Goal: Information Seeking & Learning: Learn about a topic

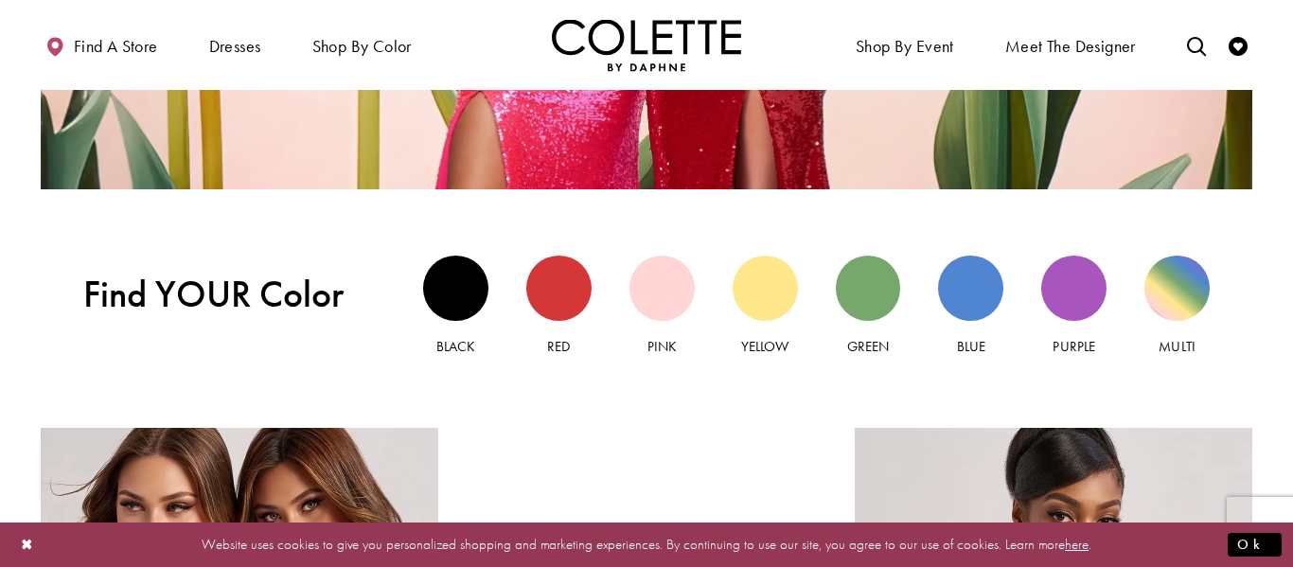
scroll to position [1627, 0]
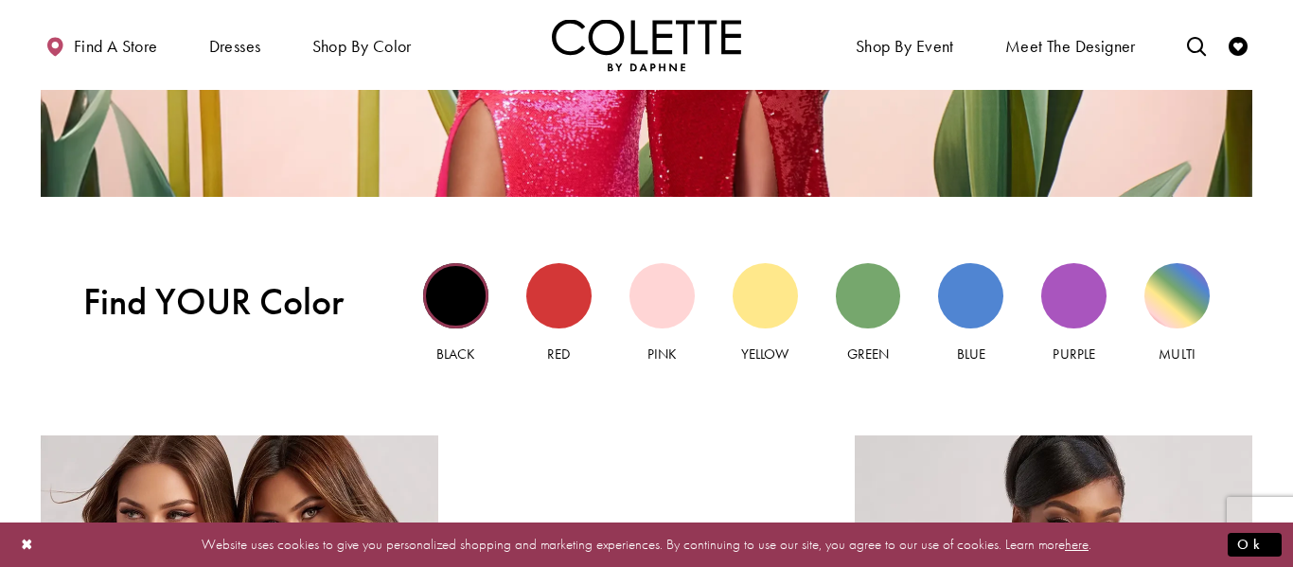
click at [454, 294] on div "Black view" at bounding box center [455, 295] width 65 height 65
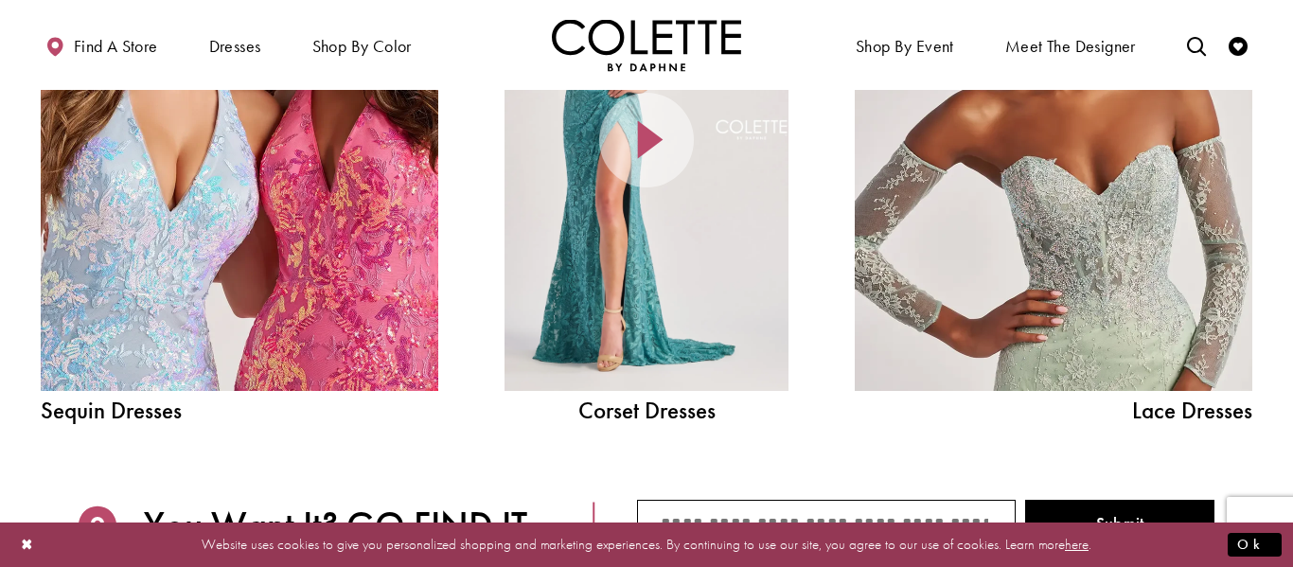
scroll to position [2189, 0]
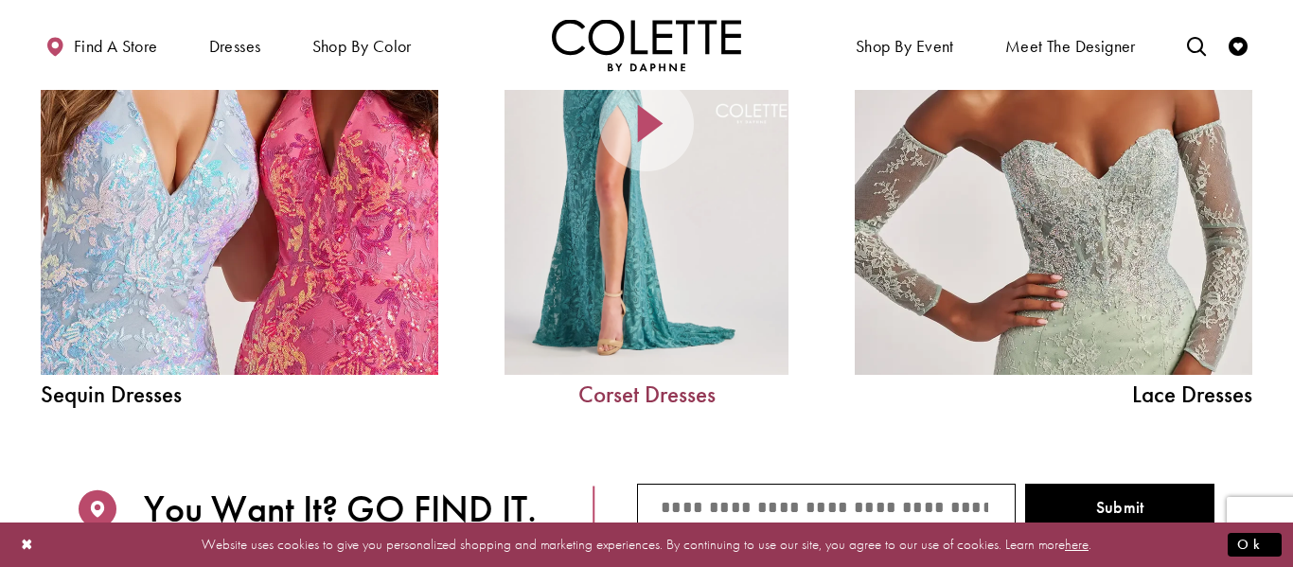
click at [686, 391] on link "Corset Dresses" at bounding box center [646, 394] width 284 height 24
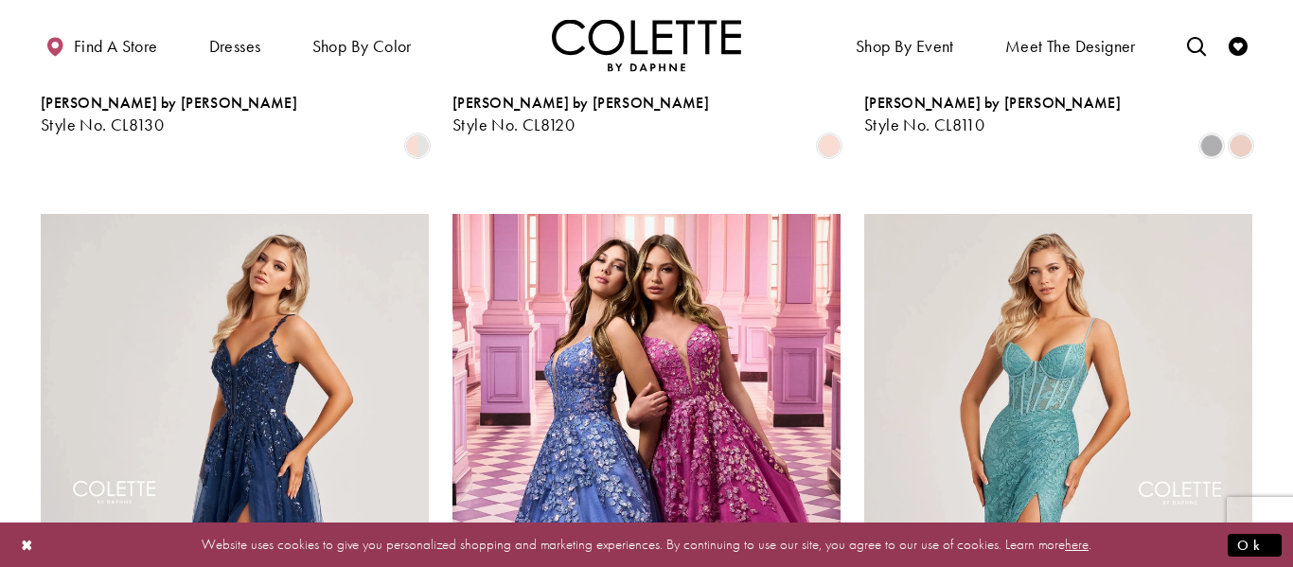
scroll to position [2094, 0]
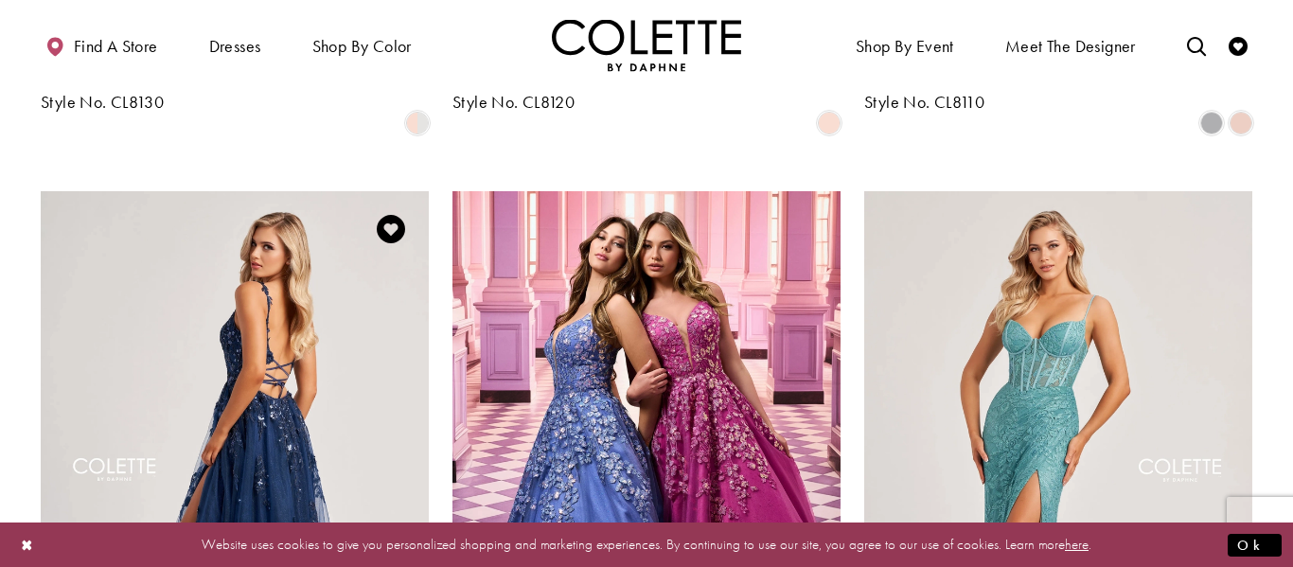
click at [184, 295] on img "Visit Colette by Daphne Style No. CL8060 Page" at bounding box center [235, 473] width 388 height 564
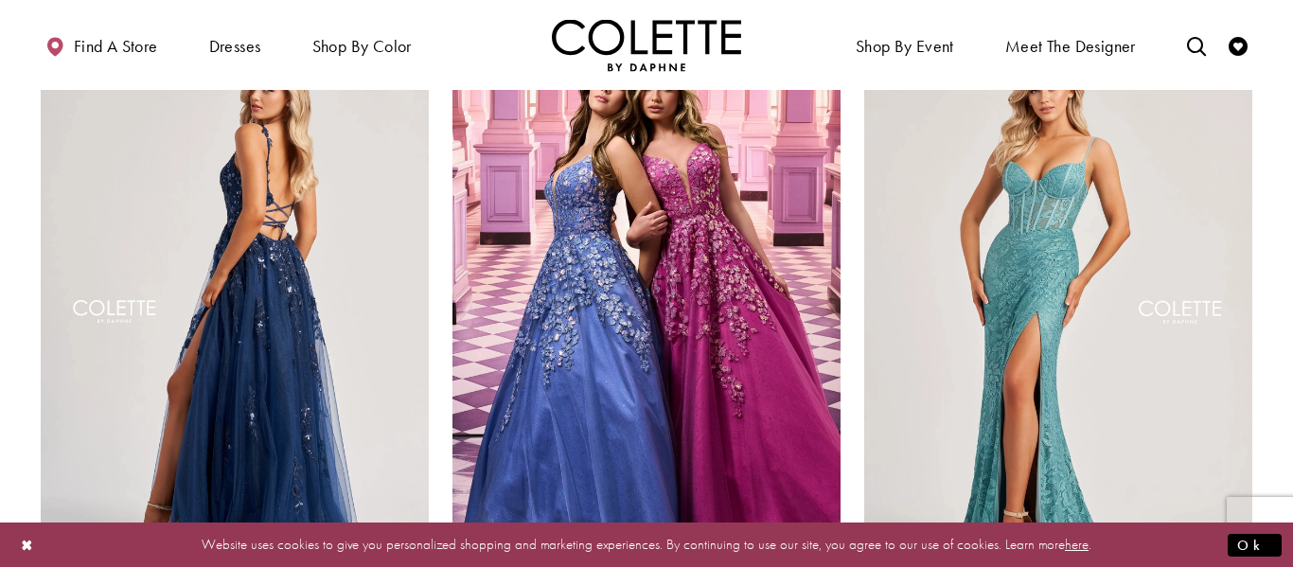
scroll to position [2336, 0]
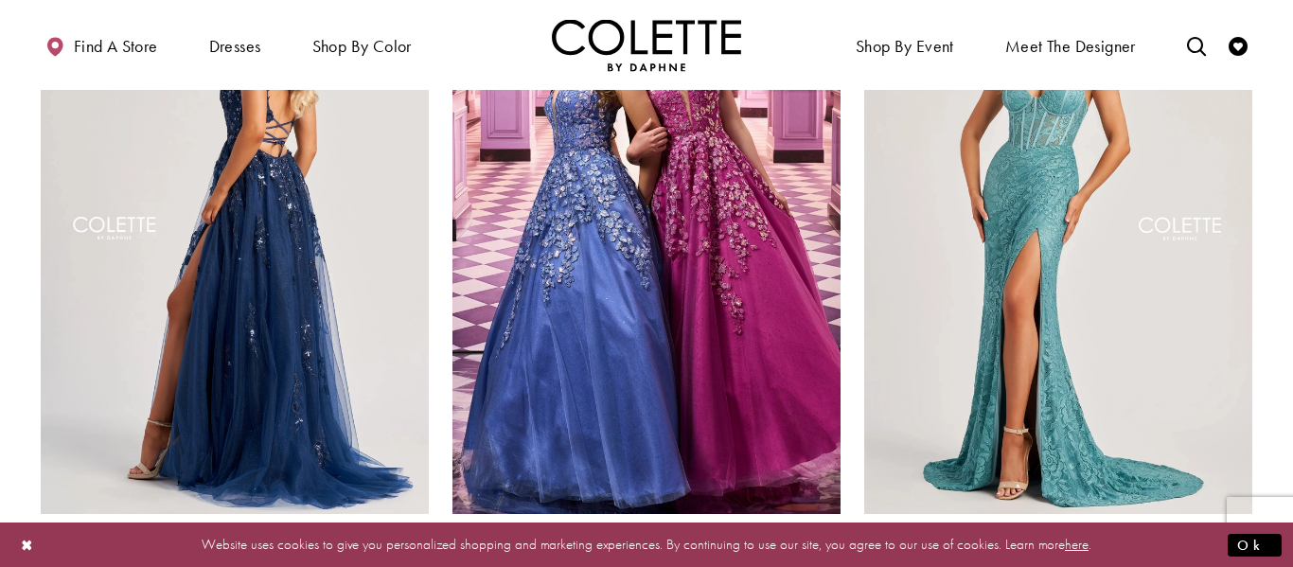
click at [166, 424] on img "Visit Colette by Daphne Style No. CL8060 Page" at bounding box center [235, 232] width 388 height 564
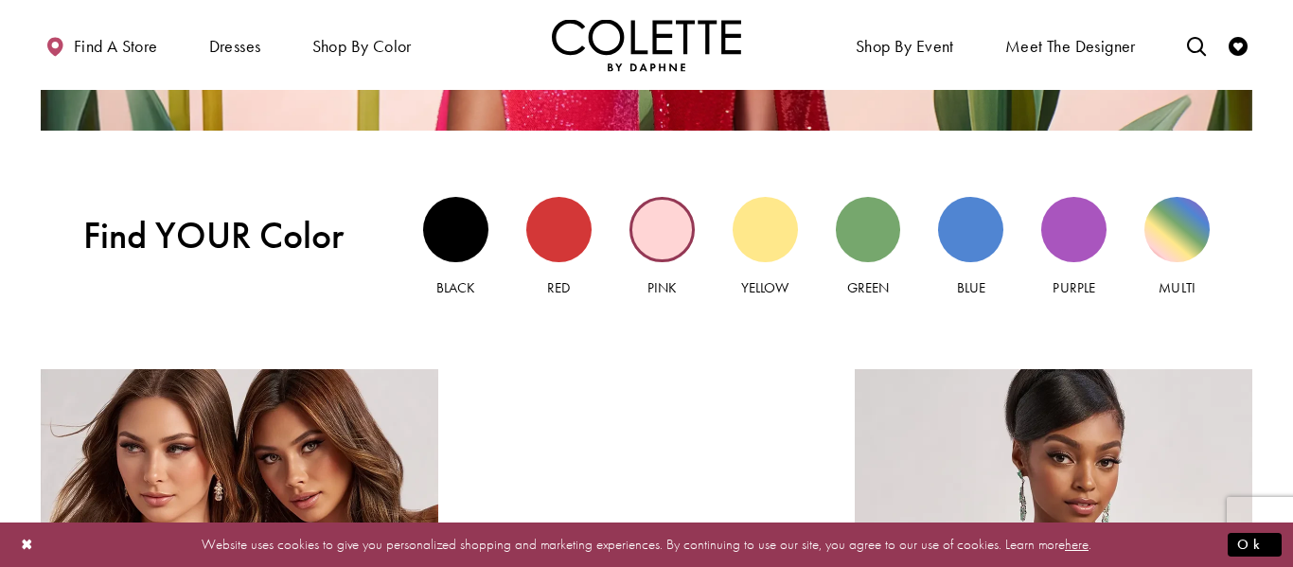
click at [685, 221] on div "Pink view" at bounding box center [661, 229] width 65 height 65
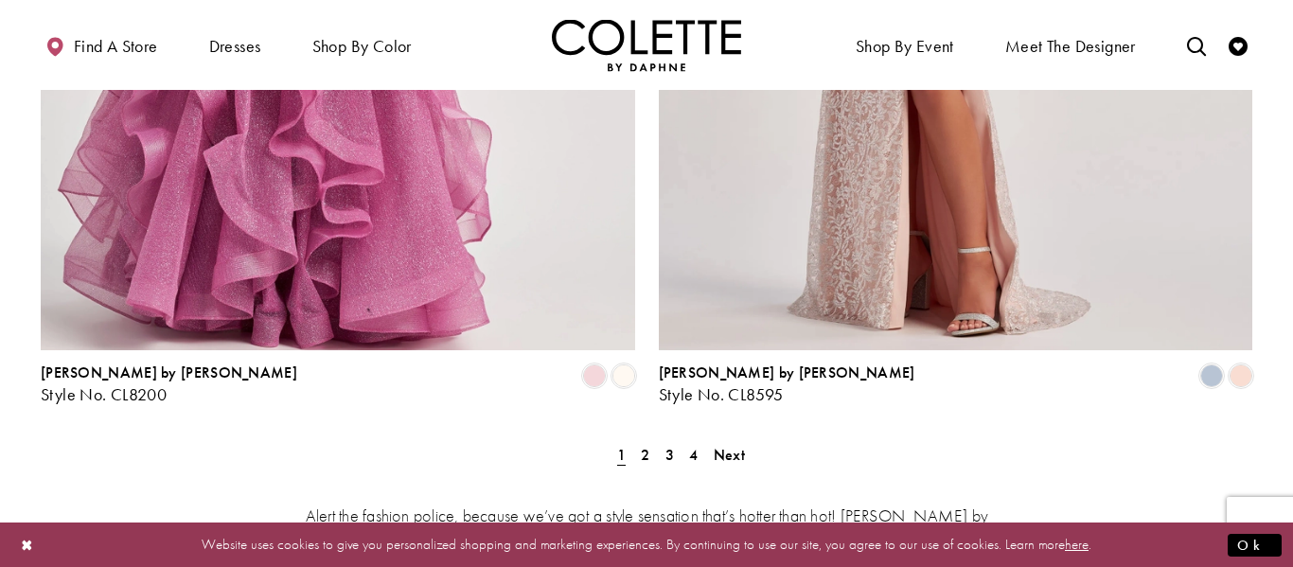
scroll to position [3562, 0]
click at [663, 442] on link "3" at bounding box center [670, 455] width 20 height 27
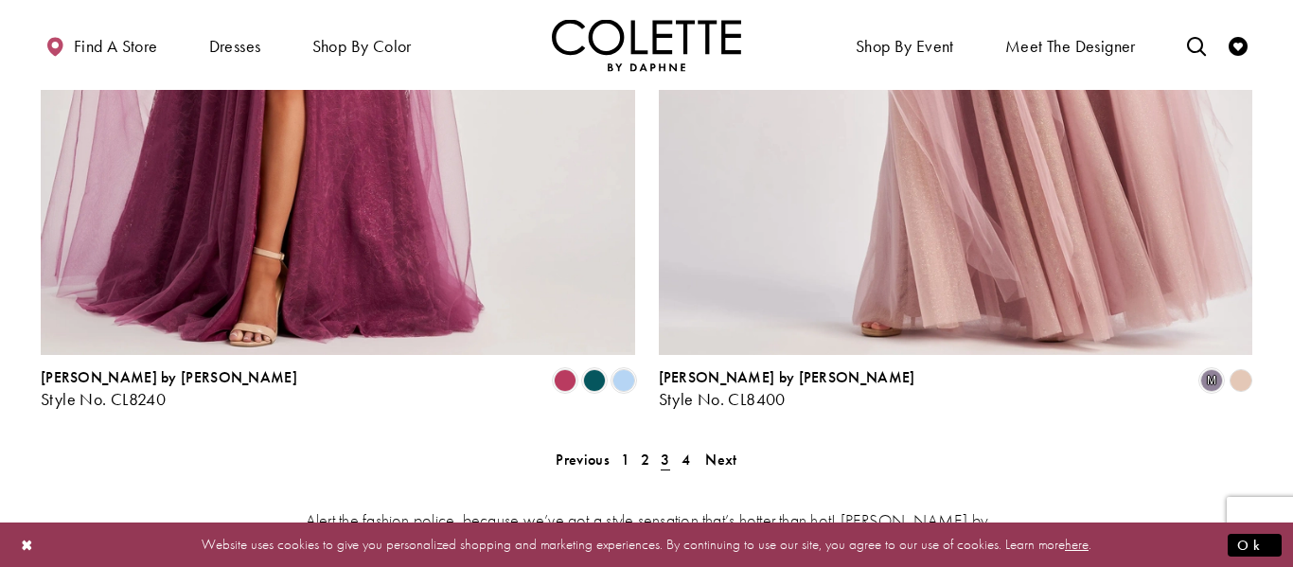
scroll to position [3561, 0]
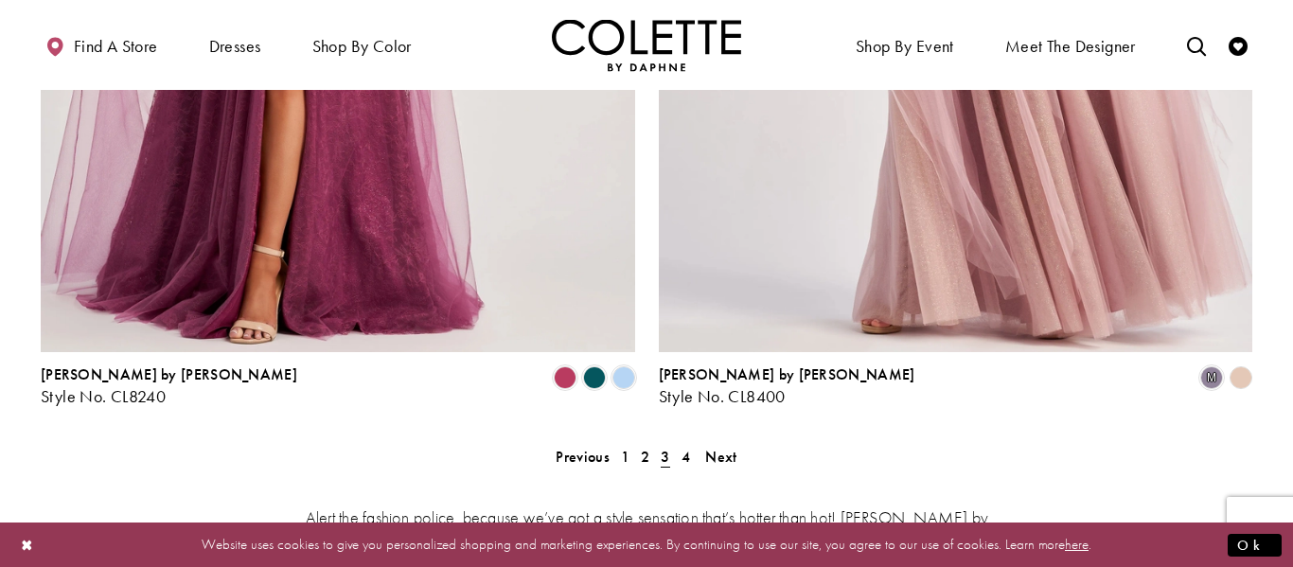
click at [642, 447] on span "2" at bounding box center [645, 457] width 9 height 20
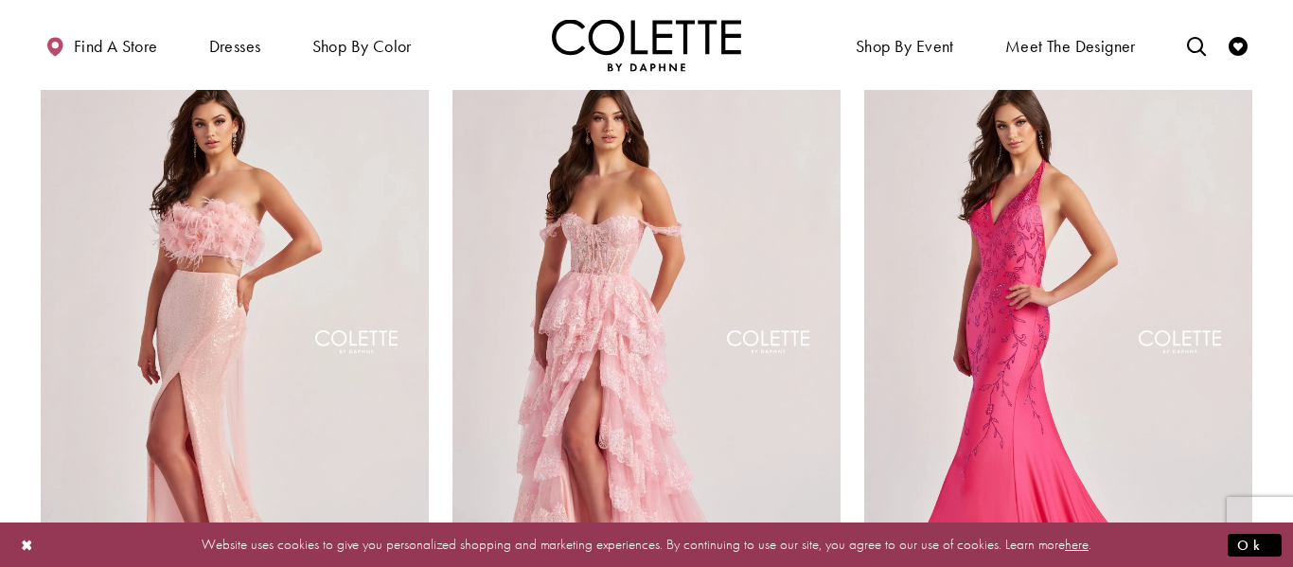
scroll to position [848, 0]
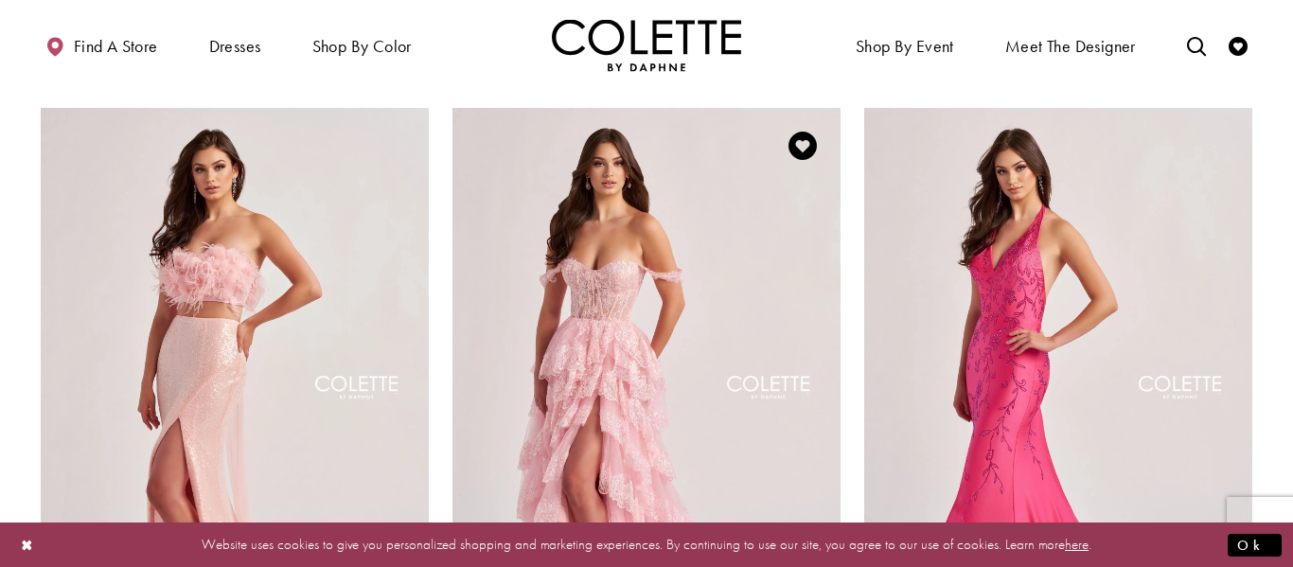
click at [777, 385] on img "Visit Colette by Daphne Style No. CL8690 Page" at bounding box center [646, 390] width 388 height 564
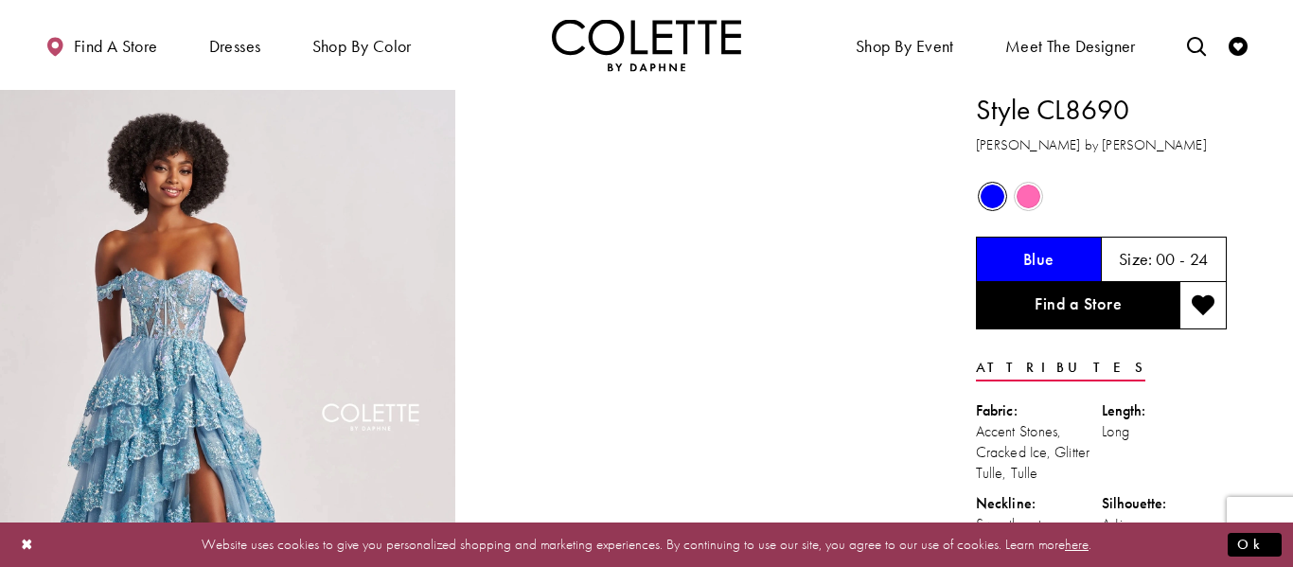
click at [1066, 258] on div "Blue" at bounding box center [1039, 259] width 126 height 45
click at [1032, 200] on span "Product color controls state depends on size chosen" at bounding box center [1028, 197] width 24 height 24
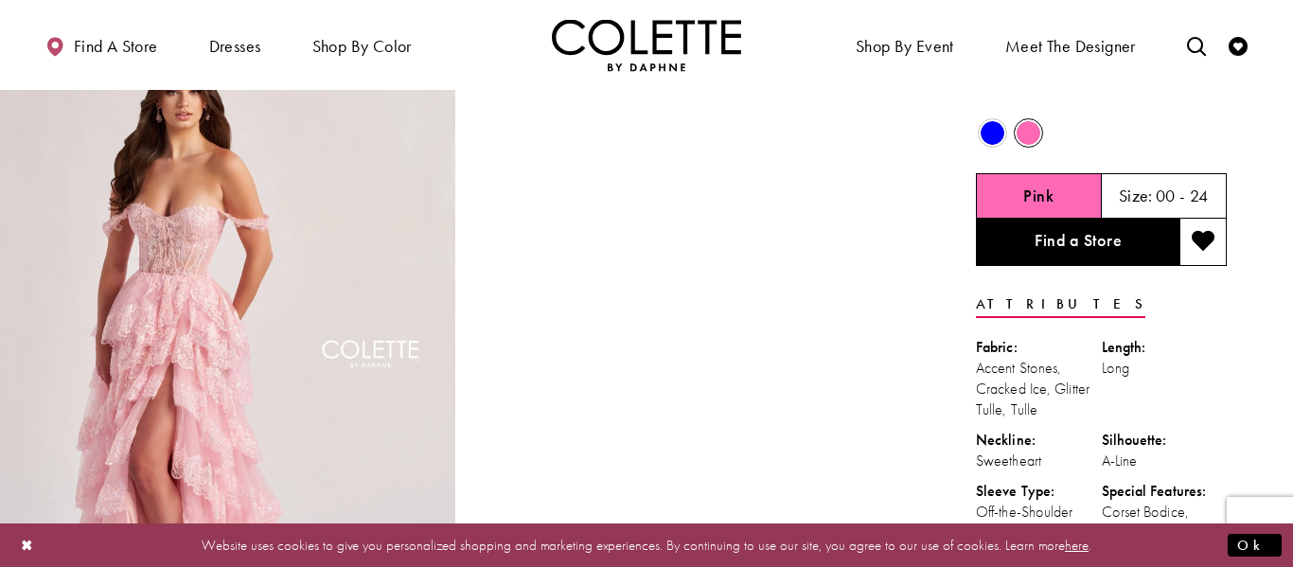
scroll to position [61, 0]
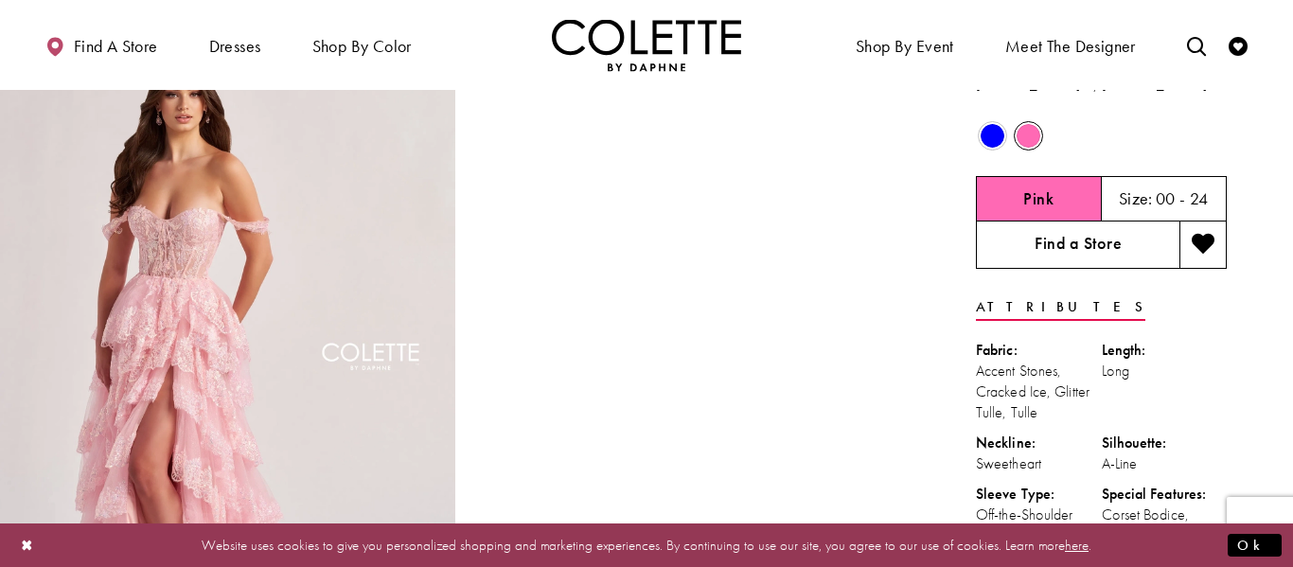
click at [1129, 244] on link "Find a Store" at bounding box center [1077, 244] width 203 height 47
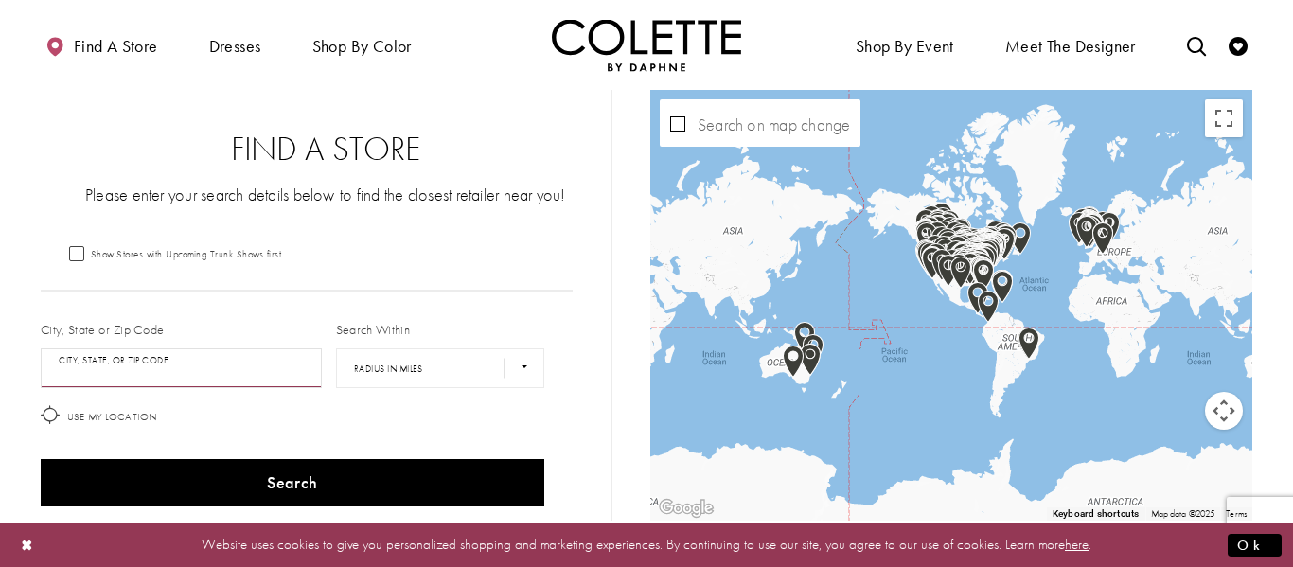
click at [253, 375] on input "City, State, or ZIP Code" at bounding box center [181, 368] width 281 height 40
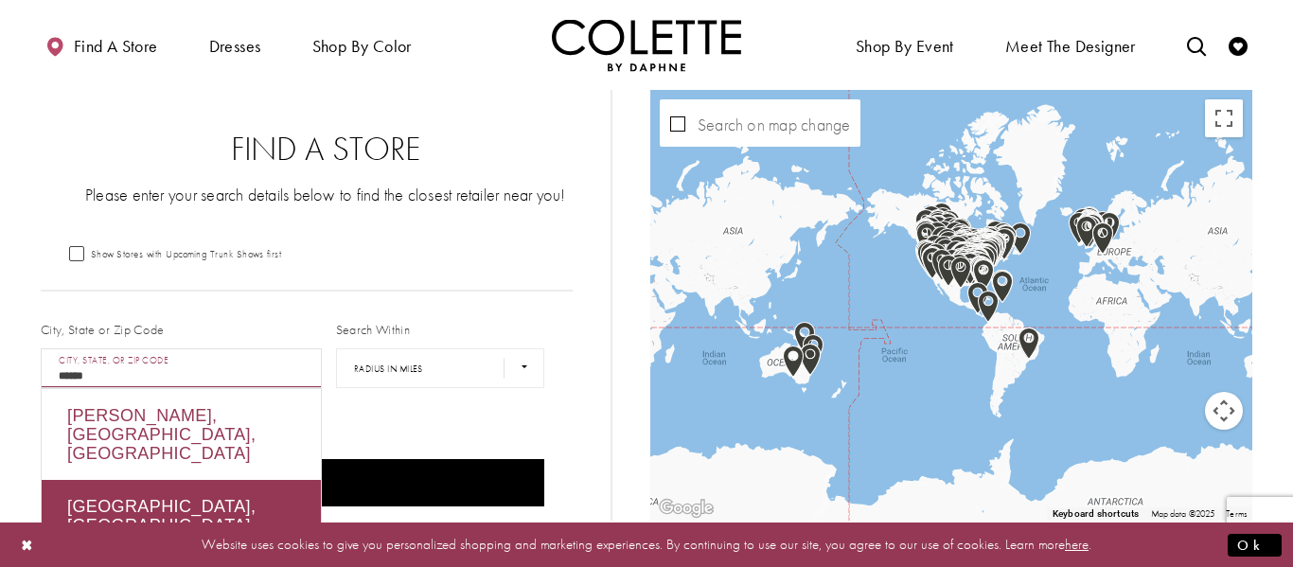
click at [185, 408] on div "Brandon, MB, Canada" at bounding box center [181, 434] width 279 height 91
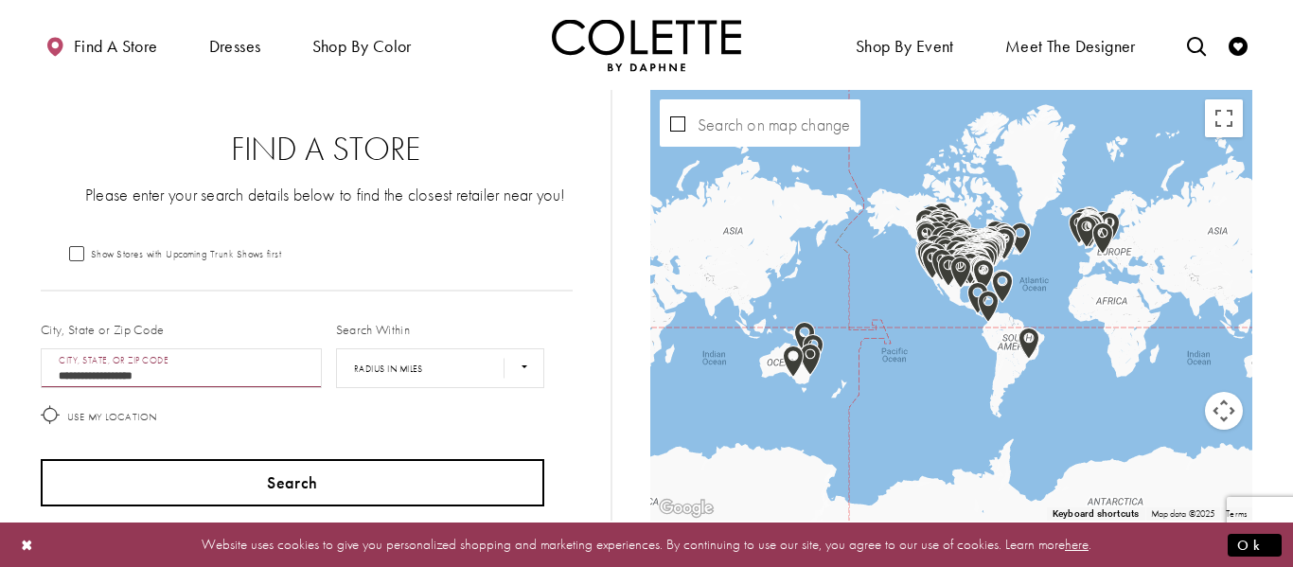
type input "**********"
click at [224, 478] on button "Search" at bounding box center [292, 482] width 503 height 47
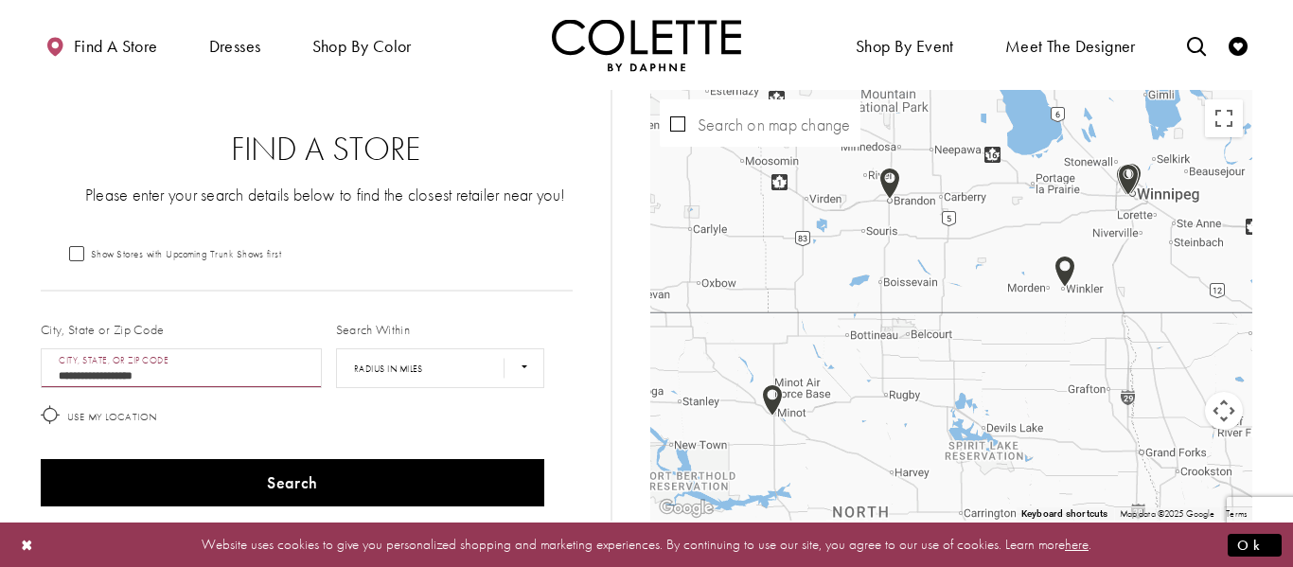
click at [891, 183] on img "Map with store locations" at bounding box center [890, 183] width 36 height 47
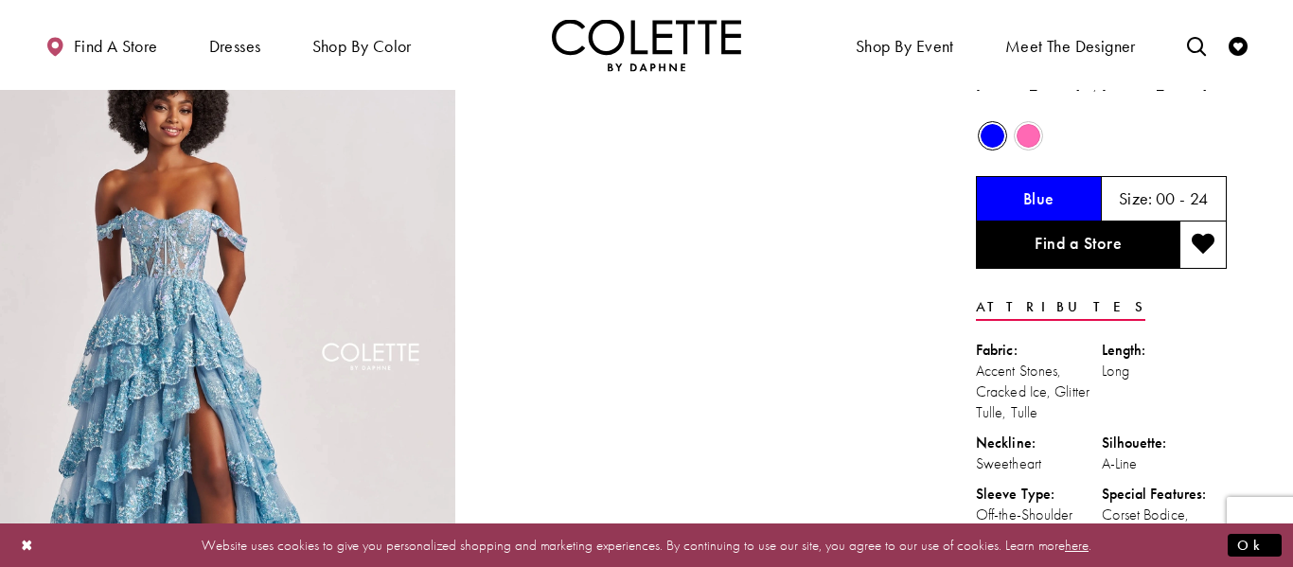
click at [1032, 136] on span "Product color controls state depends on size chosen" at bounding box center [1028, 136] width 24 height 24
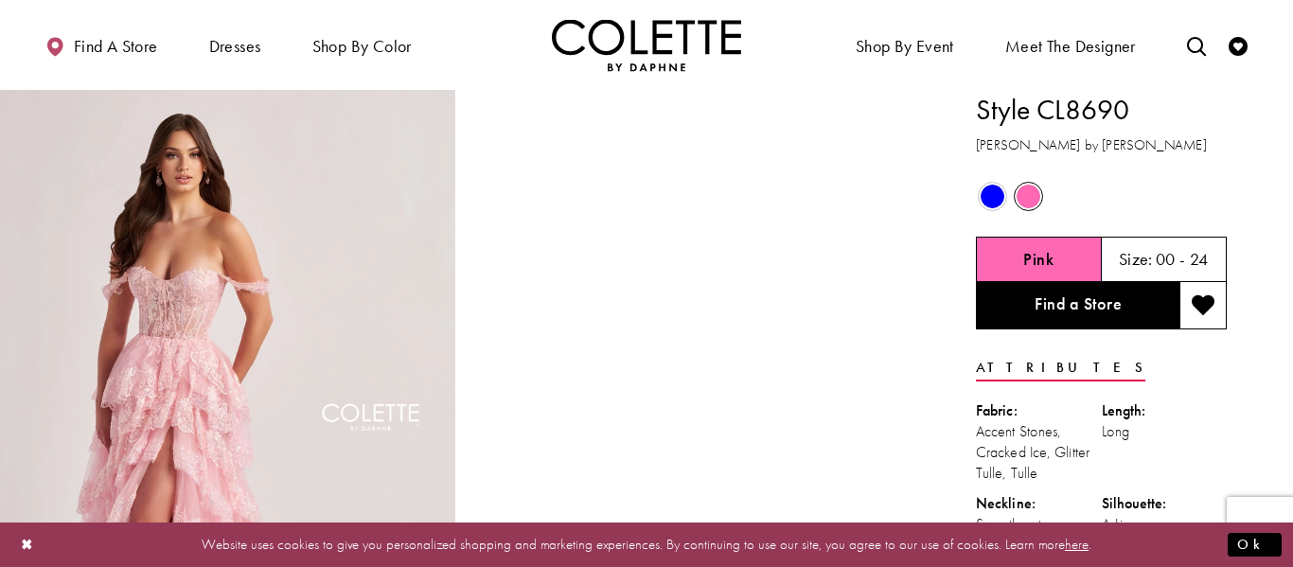
scroll to position [61, 0]
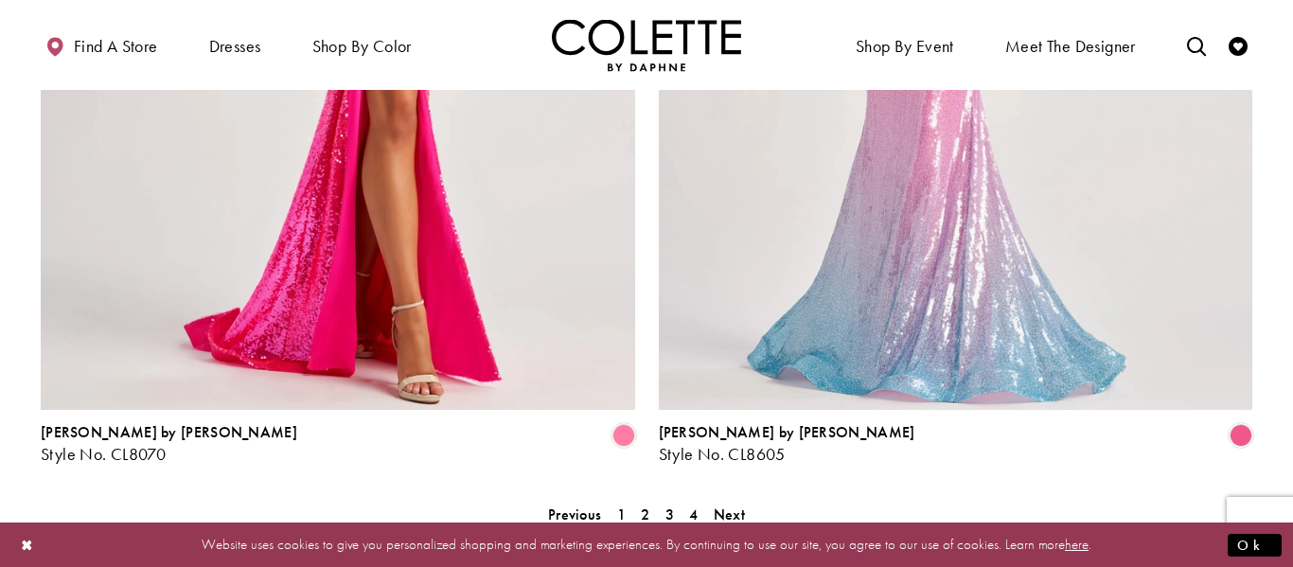
scroll to position [3511, 0]
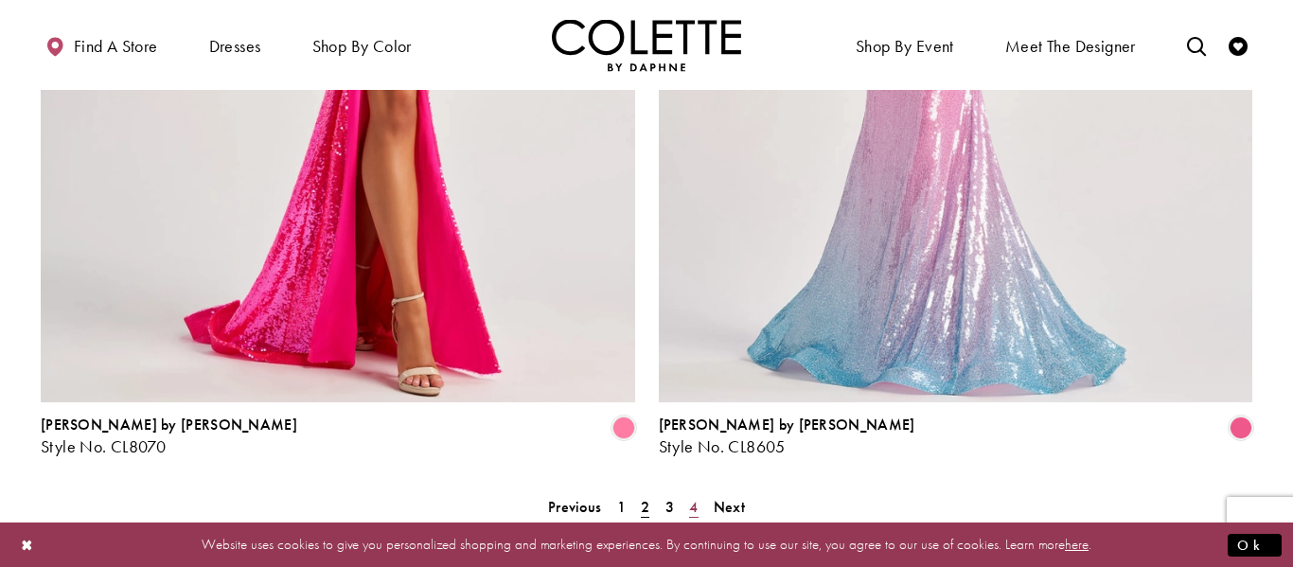
click at [702, 493] on link "4" at bounding box center [693, 506] width 20 height 27
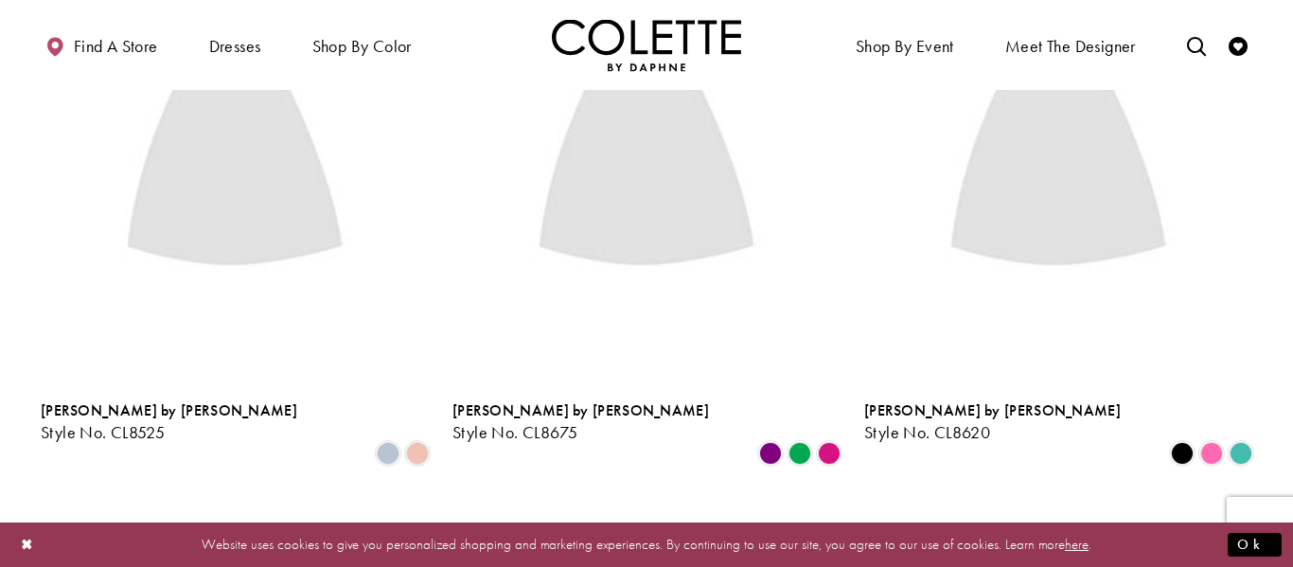
scroll to position [102, 0]
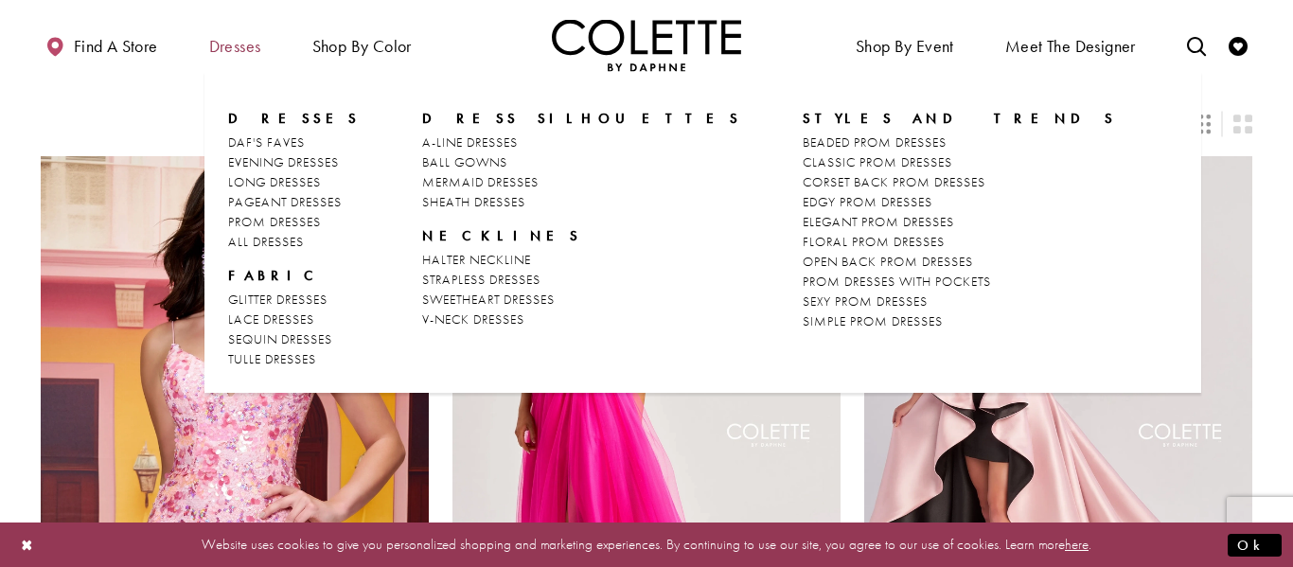
click at [245, 46] on span "Dresses" at bounding box center [235, 46] width 52 height 19
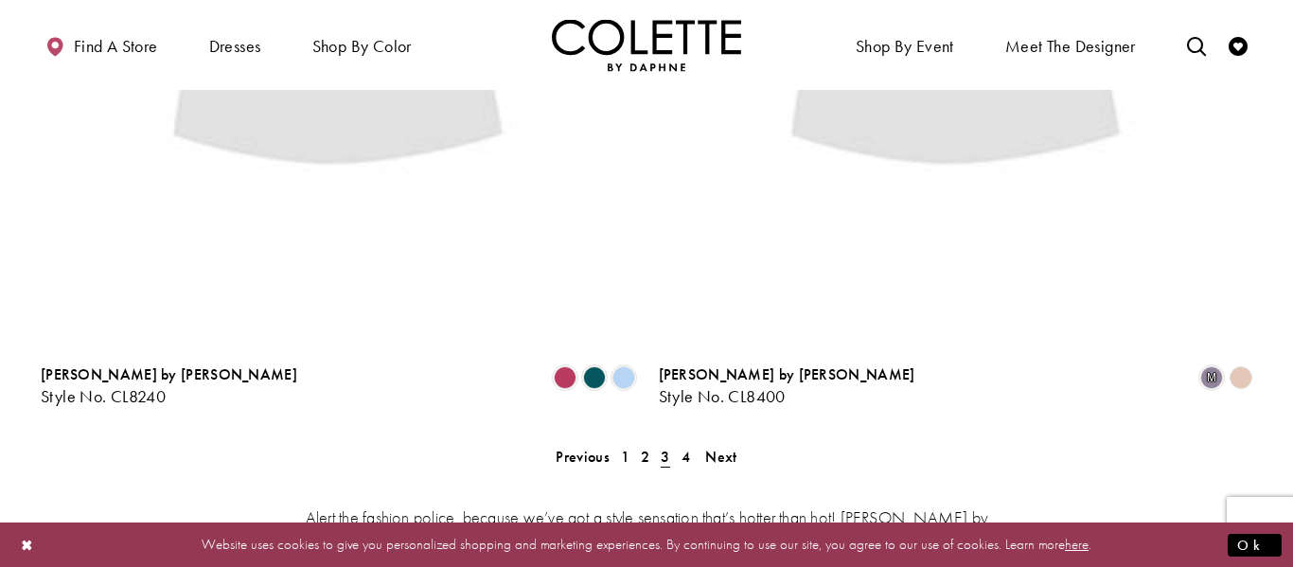
scroll to position [102, 0]
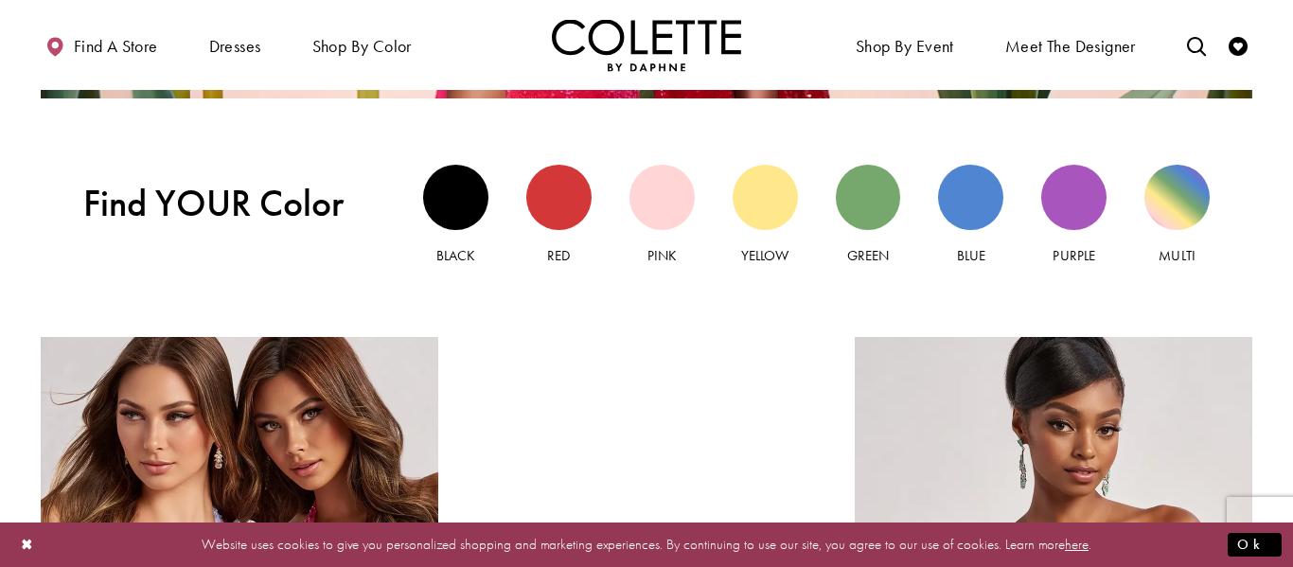
scroll to position [1696, 0]
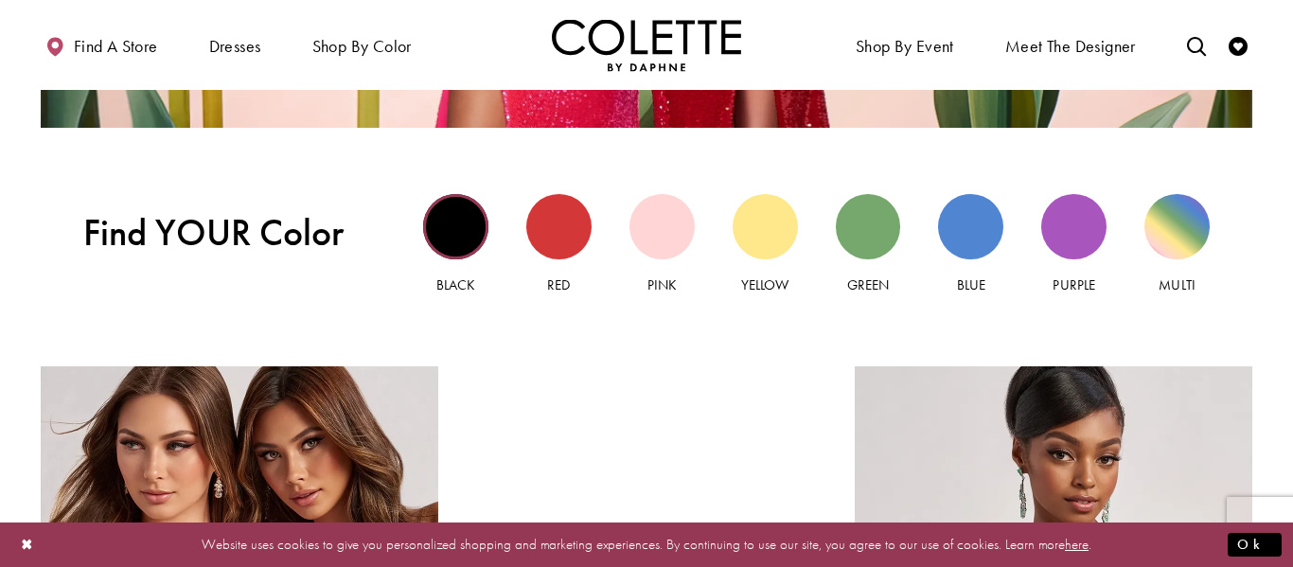
click at [456, 232] on div "Black view" at bounding box center [455, 226] width 65 height 65
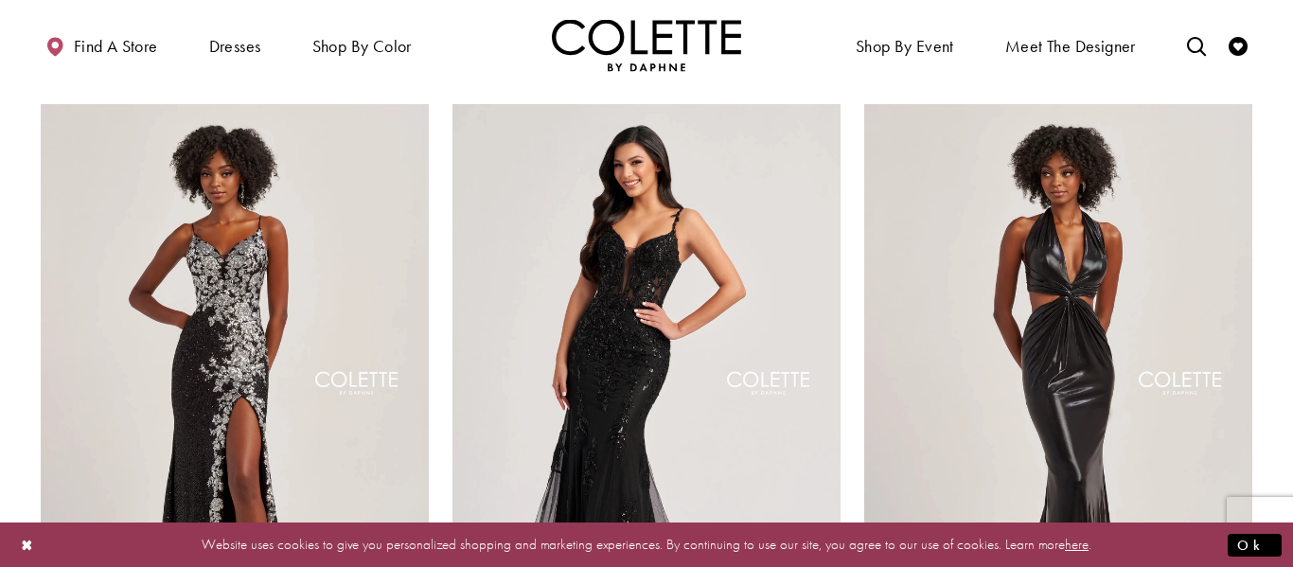
scroll to position [1561, 0]
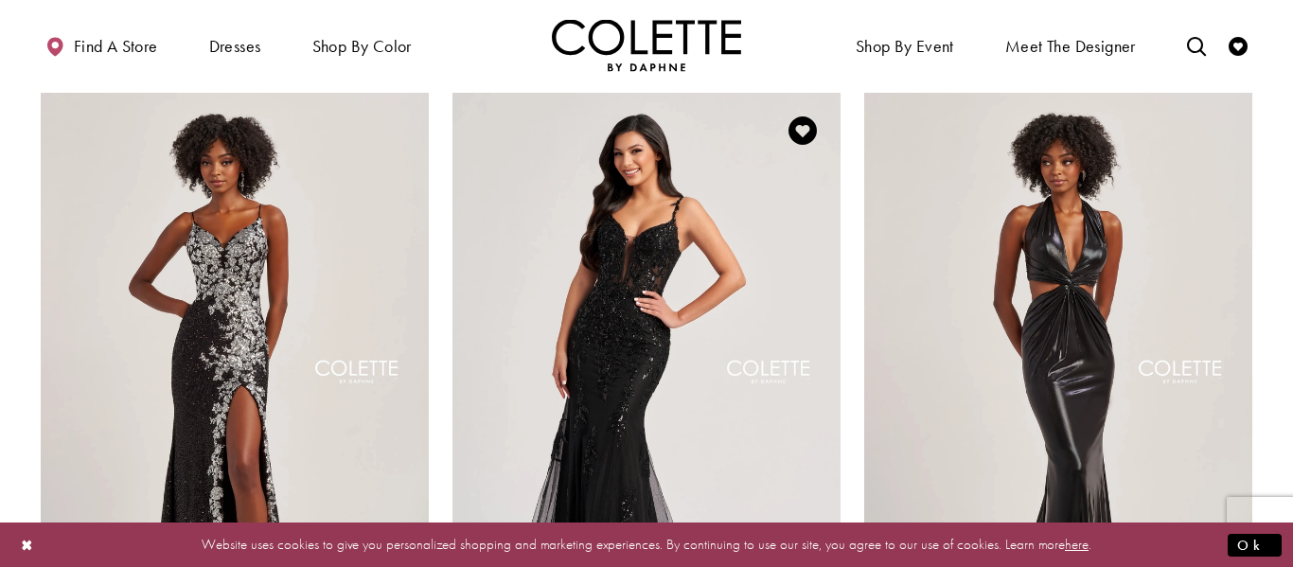
click at [756, 345] on img "Visit Colette by Daphne Style No. CL8210 Page" at bounding box center [646, 375] width 388 height 564
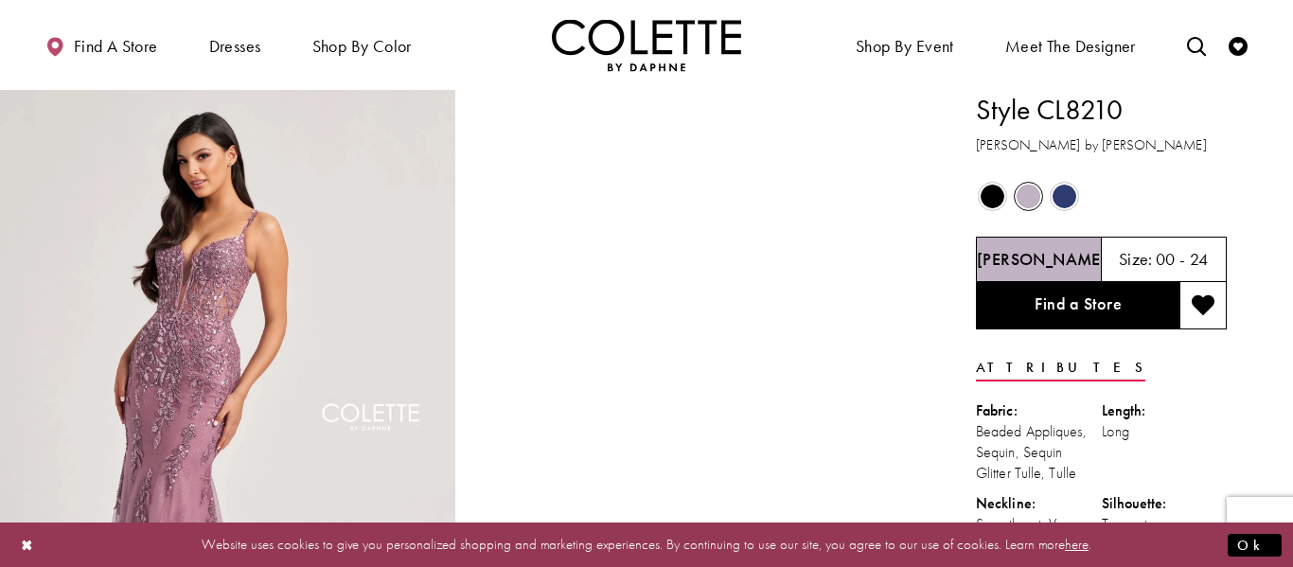
click at [978, 201] on div "Out of Stock" at bounding box center [992, 196] width 33 height 33
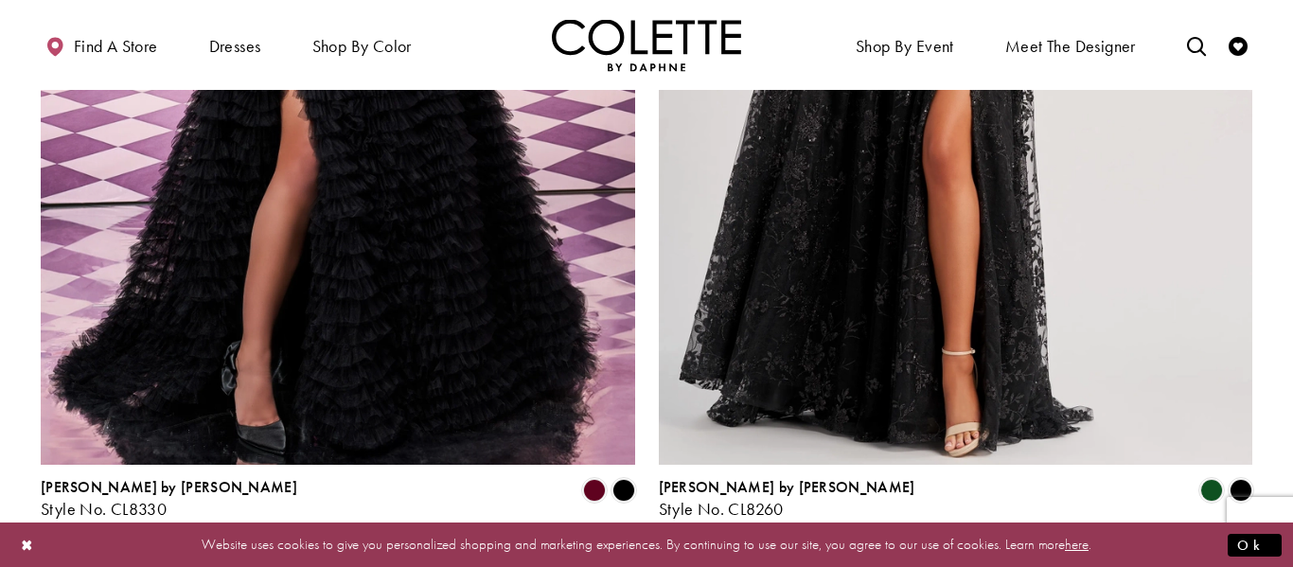
scroll to position [3453, 0]
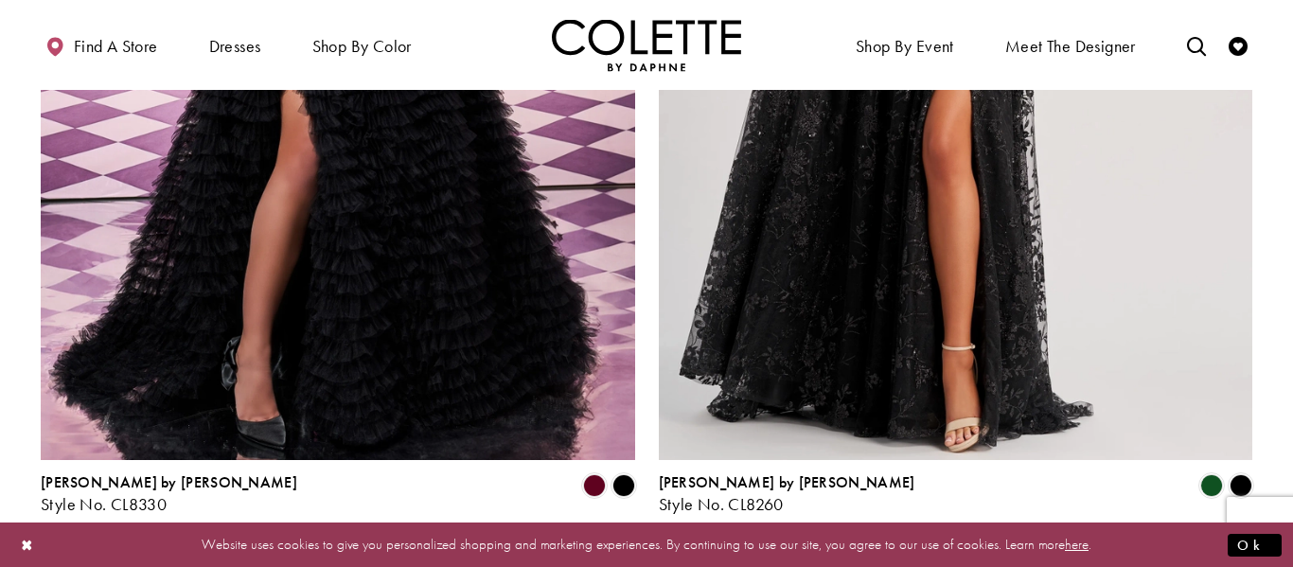
click at [679, 551] on ul "Previous 1 2 Next" at bounding box center [646, 564] width 816 height 27
click at [672, 555] on span "2" at bounding box center [669, 565] width 9 height 20
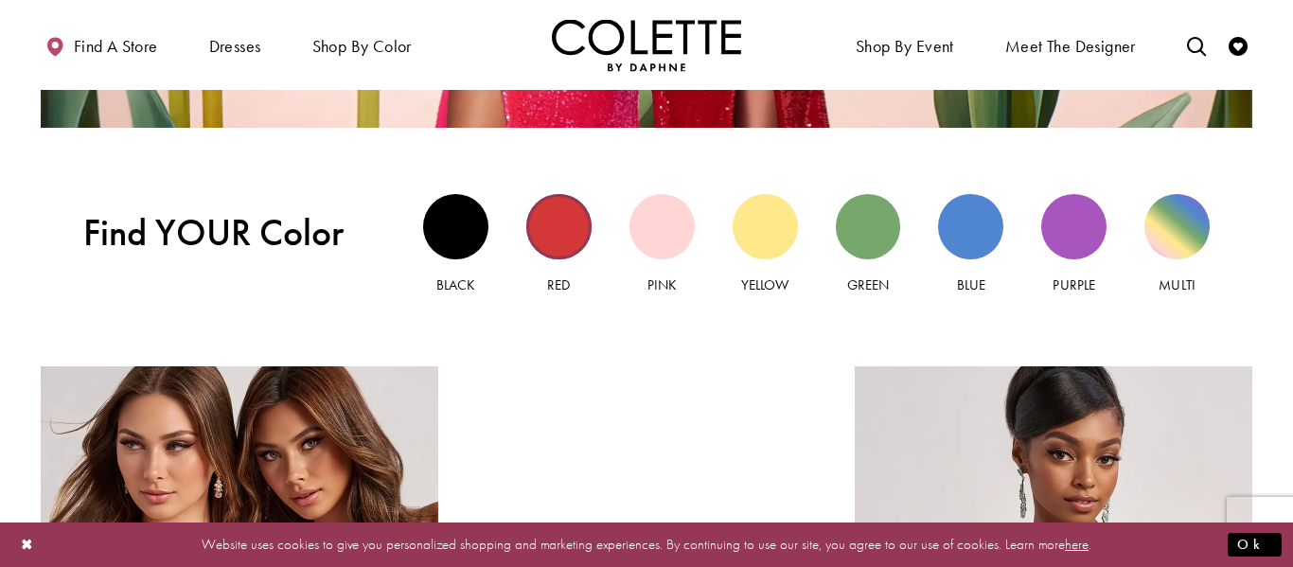
click at [570, 234] on div "Red view" at bounding box center [558, 226] width 65 height 65
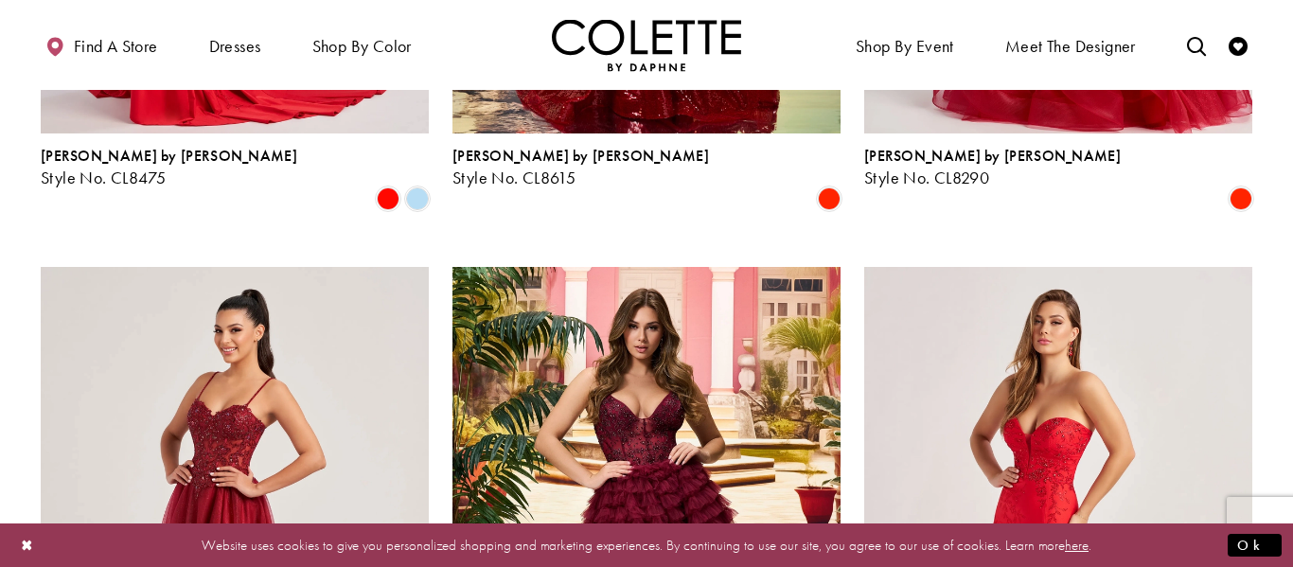
scroll to position [2090, 0]
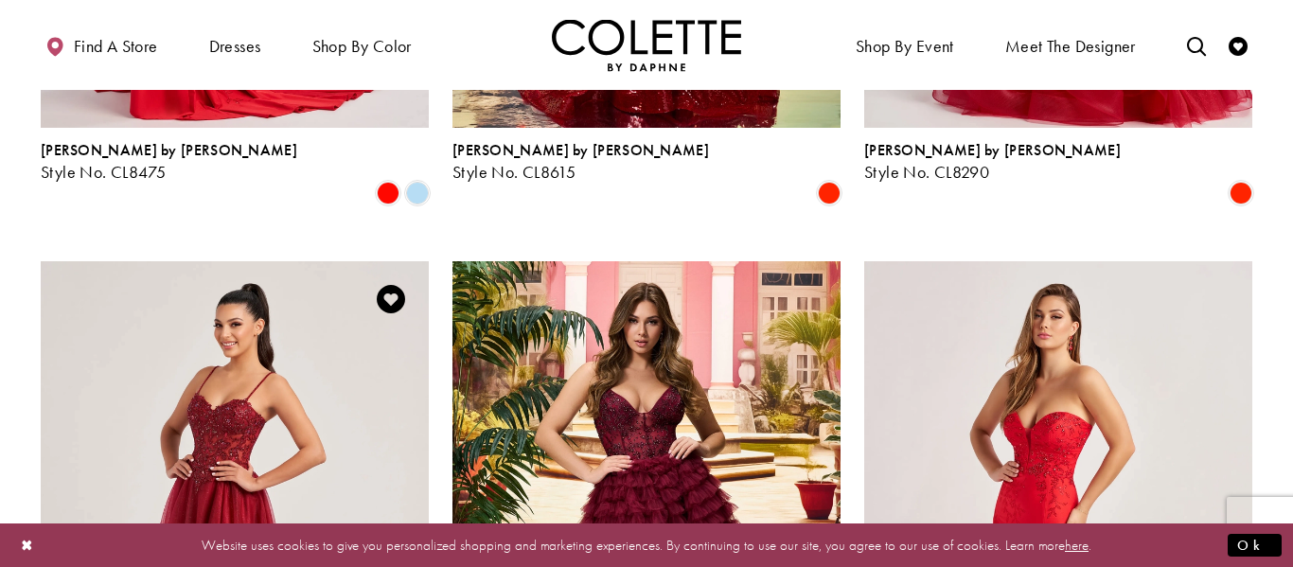
click at [200, 365] on img "Visit Colette by Daphne Style No. CL8280 Page" at bounding box center [235, 543] width 388 height 564
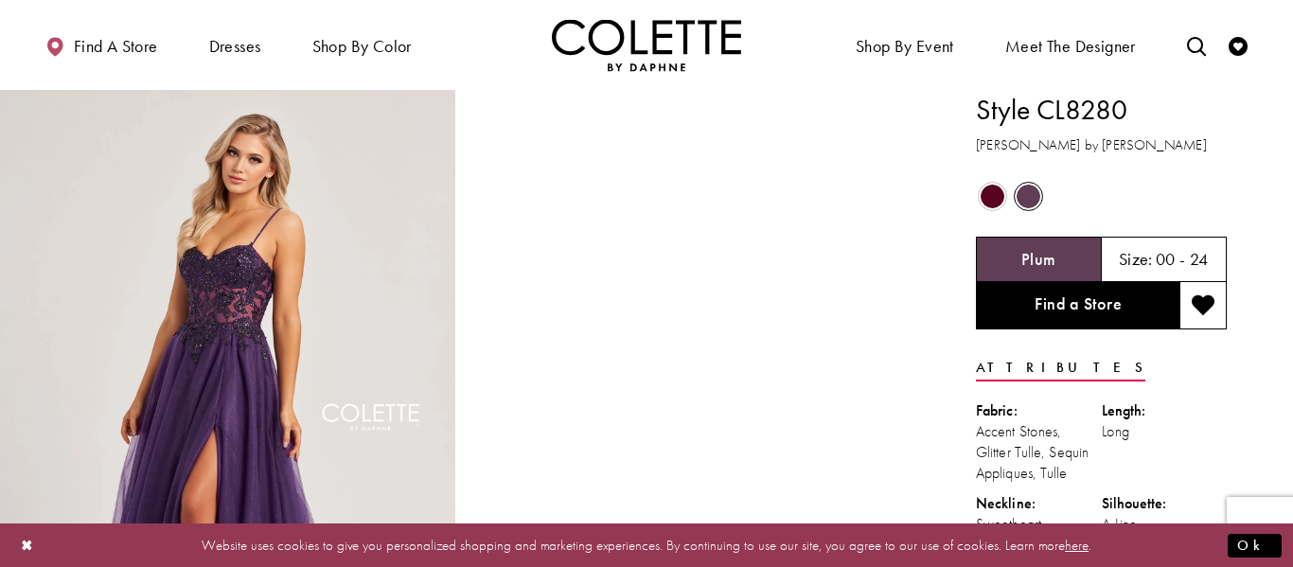
click at [987, 190] on span "Product color controls state depends on size chosen" at bounding box center [992, 197] width 24 height 24
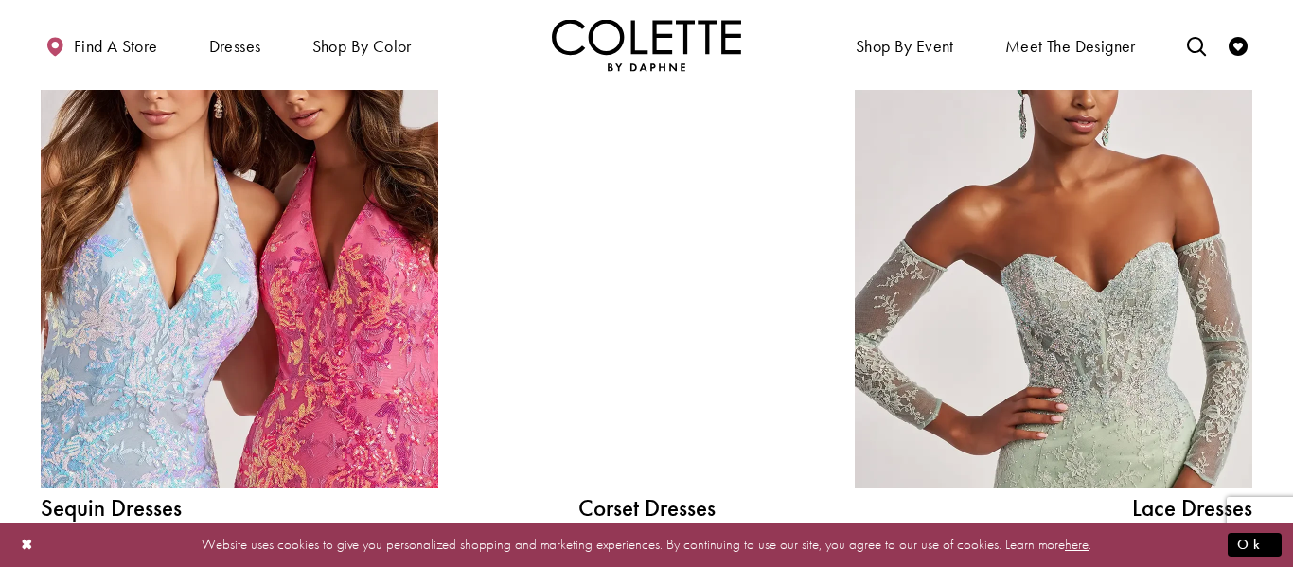
scroll to position [2078, 0]
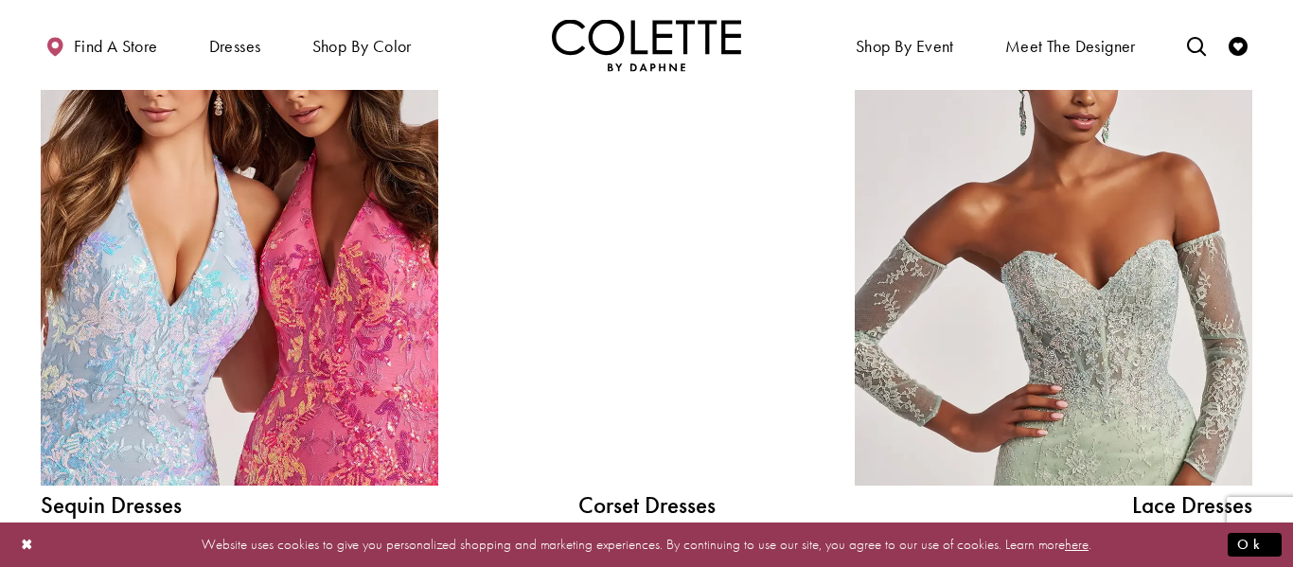
click at [695, 243] on div at bounding box center [646, 235] width 284 height 502
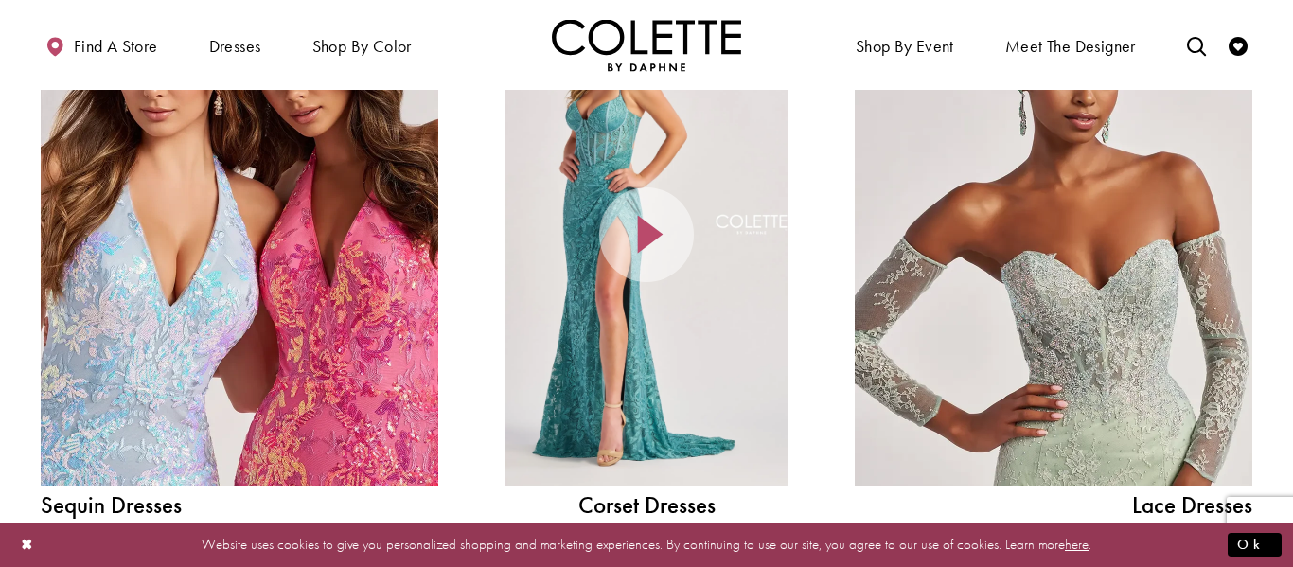
click at [694, 473] on div at bounding box center [646, 235] width 284 height 502
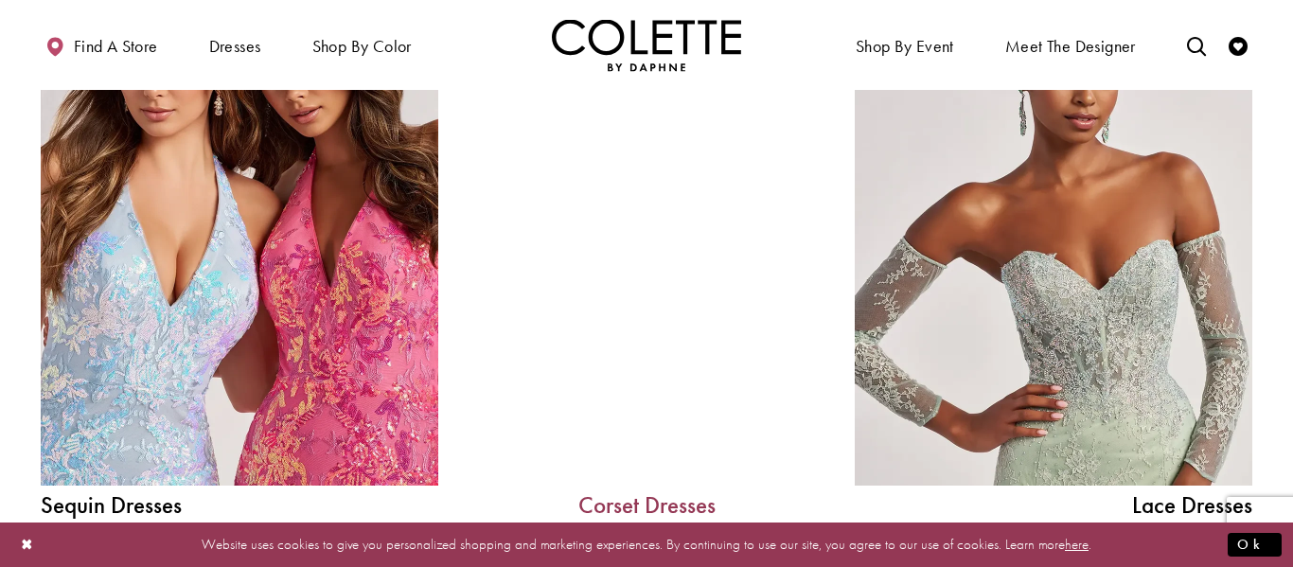
click at [673, 507] on link "Corset Dresses" at bounding box center [646, 505] width 284 height 24
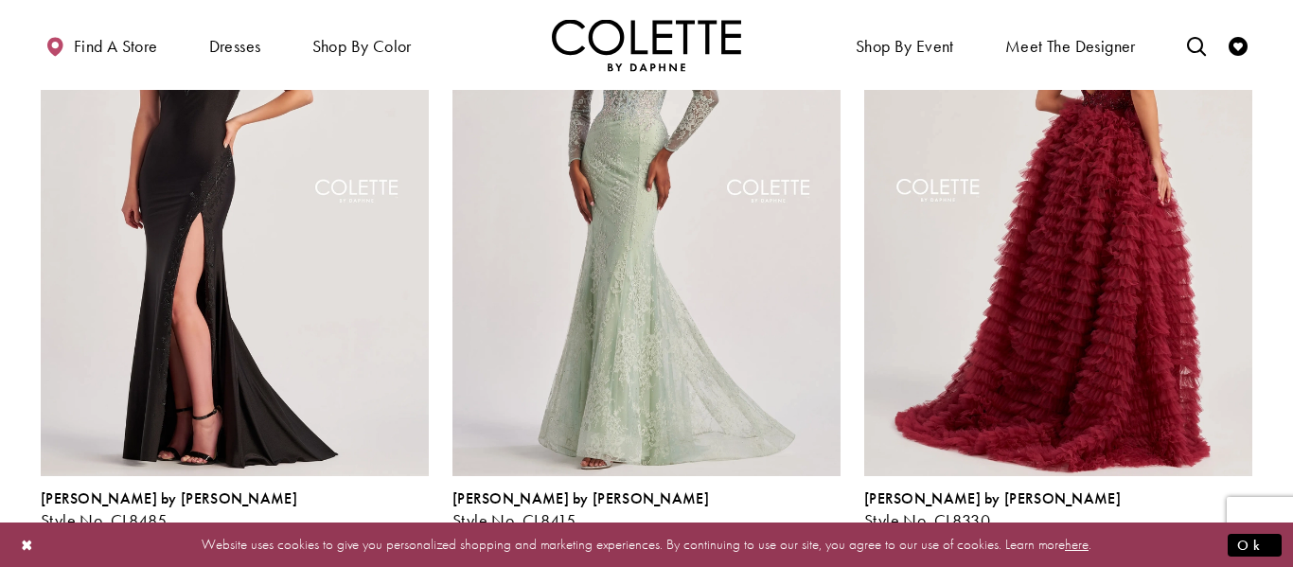
click at [1180, 425] on img "Visit Colette by Daphne Style No. CL8330 Page" at bounding box center [1058, 194] width 388 height 564
